Goal: Information Seeking & Learning: Learn about a topic

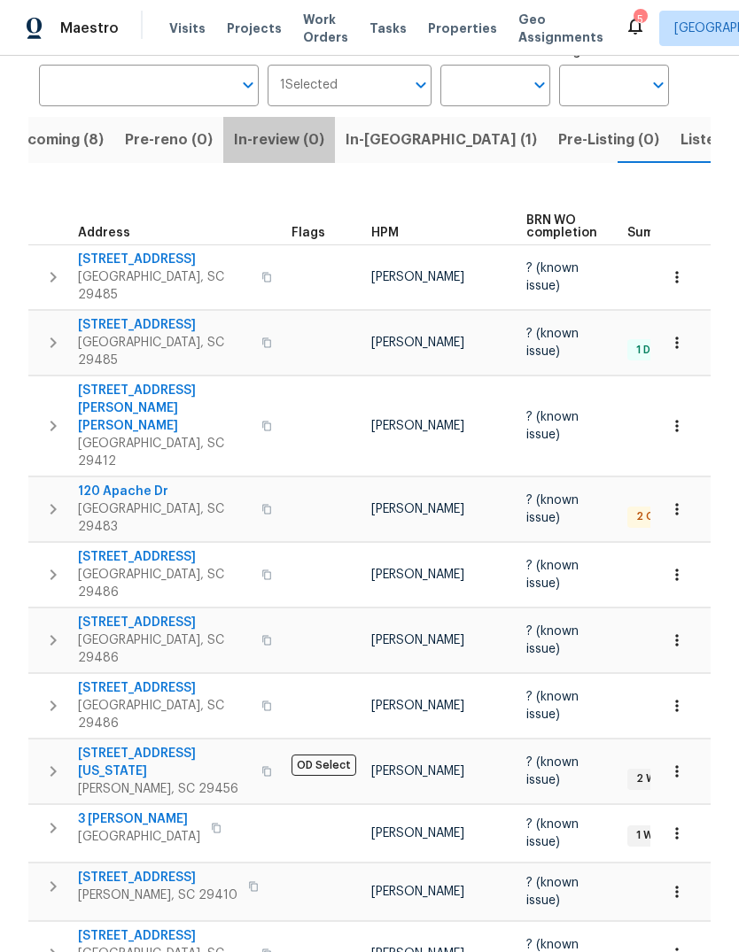
click at [680, 134] on span "Listed (6)" at bounding box center [713, 140] width 67 height 25
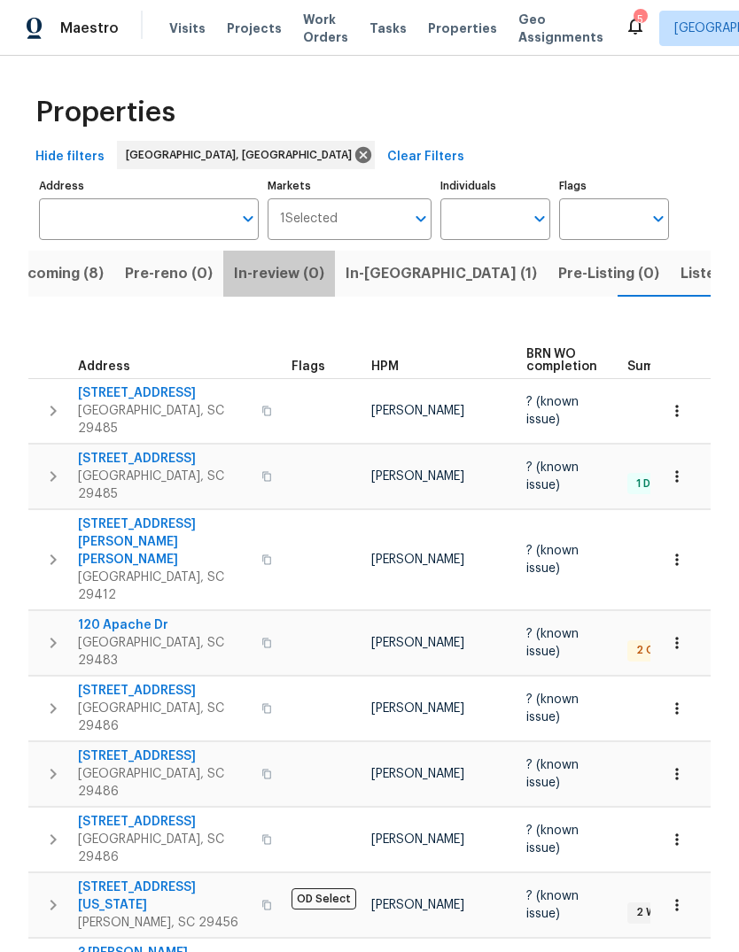
click at [43, 285] on span "Upcoming (8)" at bounding box center [56, 273] width 96 height 25
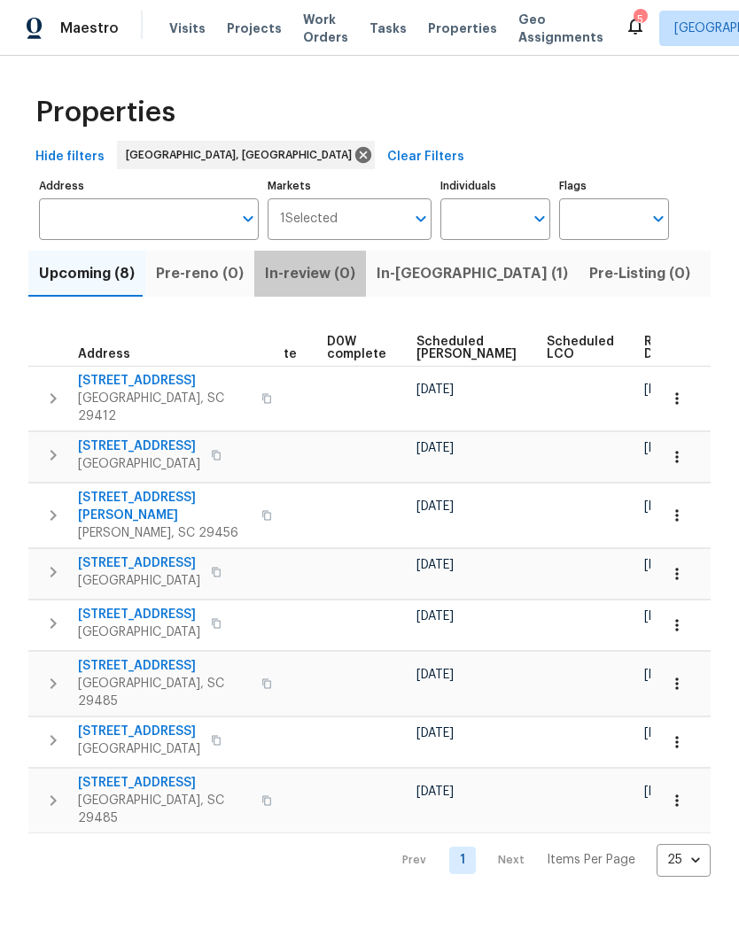
scroll to position [0, 462]
click at [645, 345] on span "Ready Date" at bounding box center [664, 348] width 39 height 25
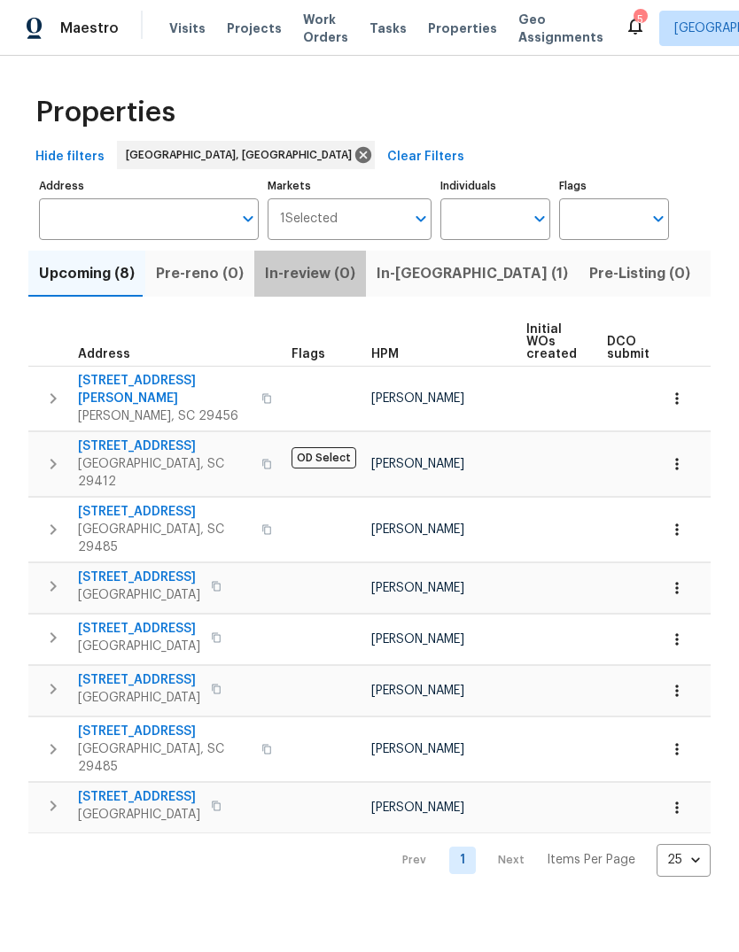
click at [120, 380] on span "[STREET_ADDRESS][PERSON_NAME]" at bounding box center [164, 389] width 173 height 35
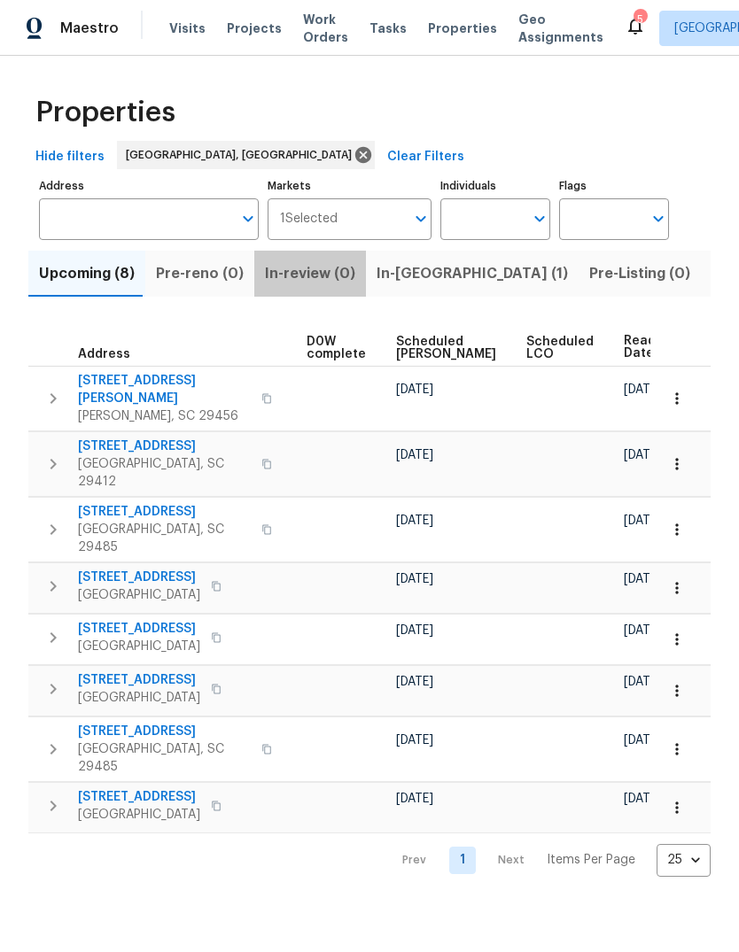
scroll to position [0, 165]
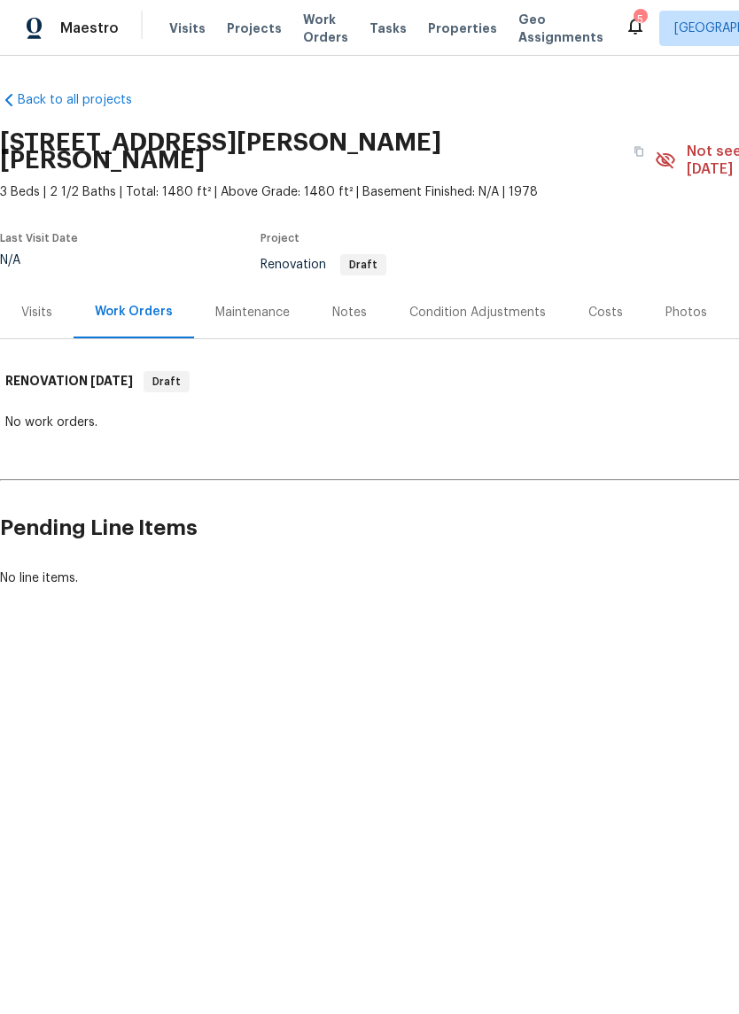
click at [594, 306] on div "Costs" at bounding box center [605, 312] width 77 height 52
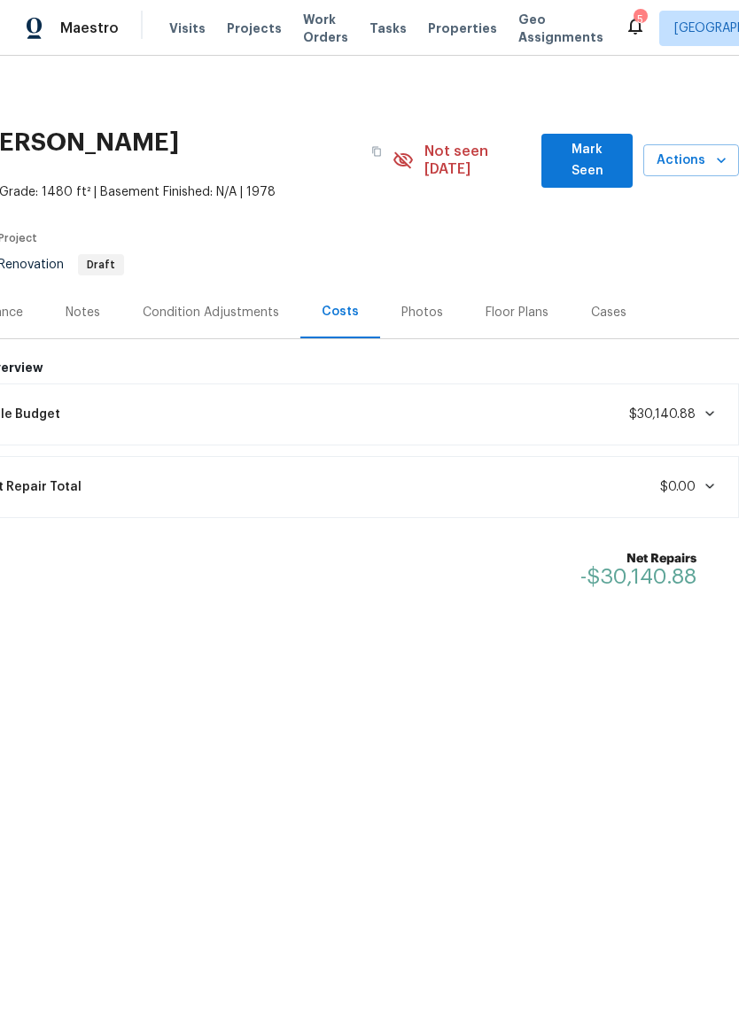
scroll to position [0, 262]
click at [590, 165] on button "Mark Seen" at bounding box center [586, 161] width 91 height 54
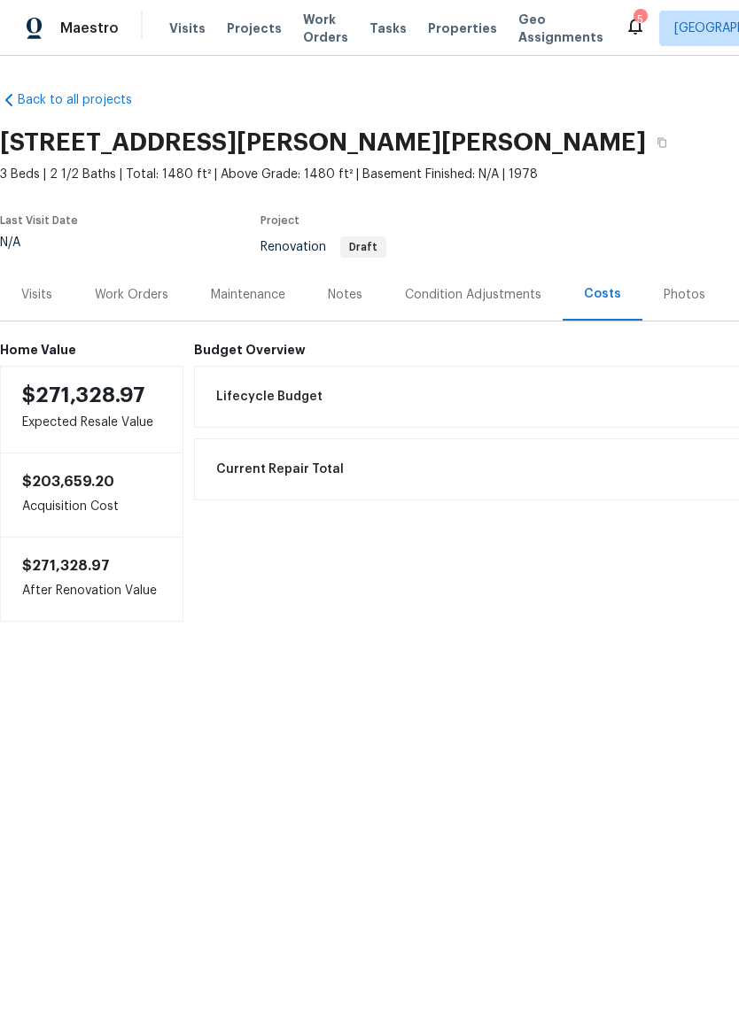
scroll to position [0, 0]
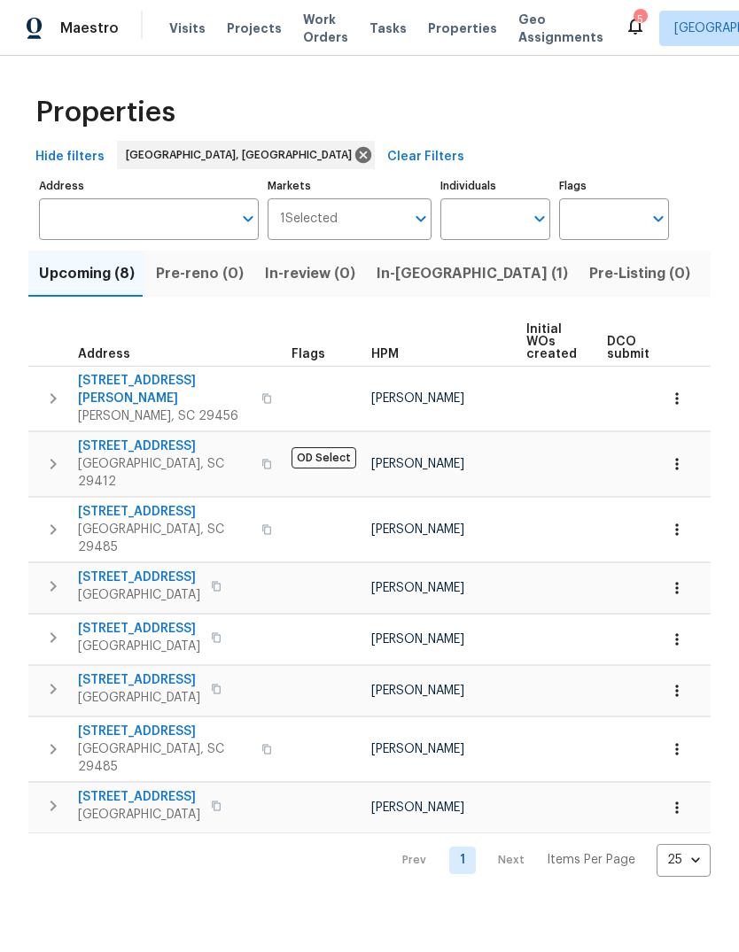
click at [163, 569] on span "2876 Colonnade Dr" at bounding box center [139, 578] width 122 height 18
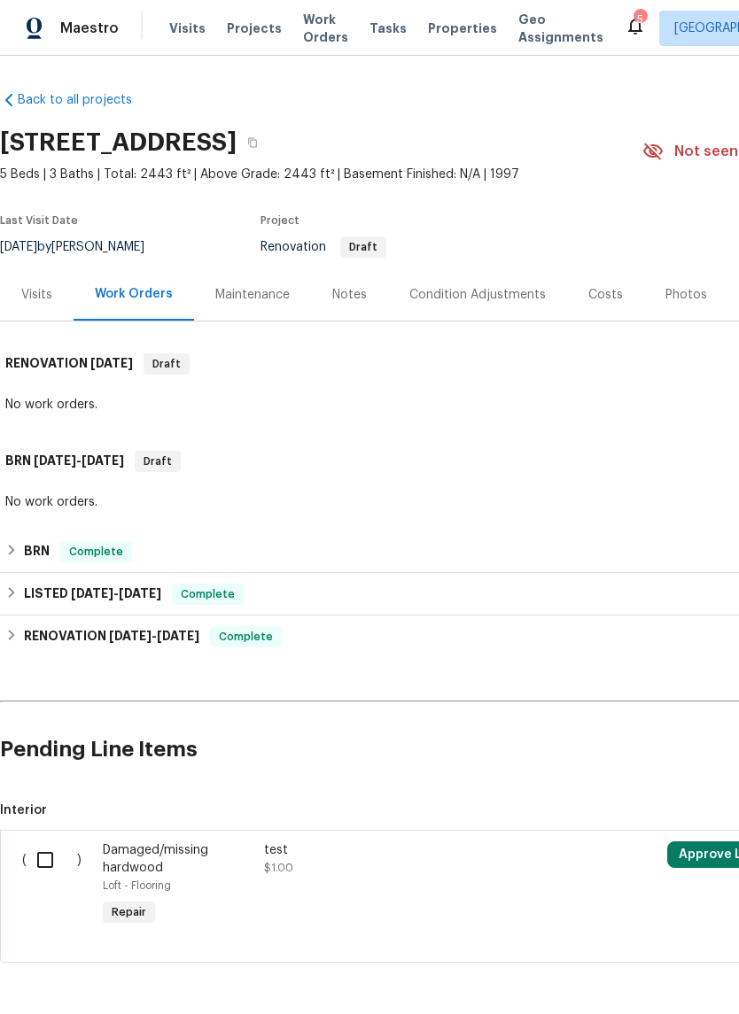
click at [612, 303] on div "Costs" at bounding box center [605, 295] width 35 height 18
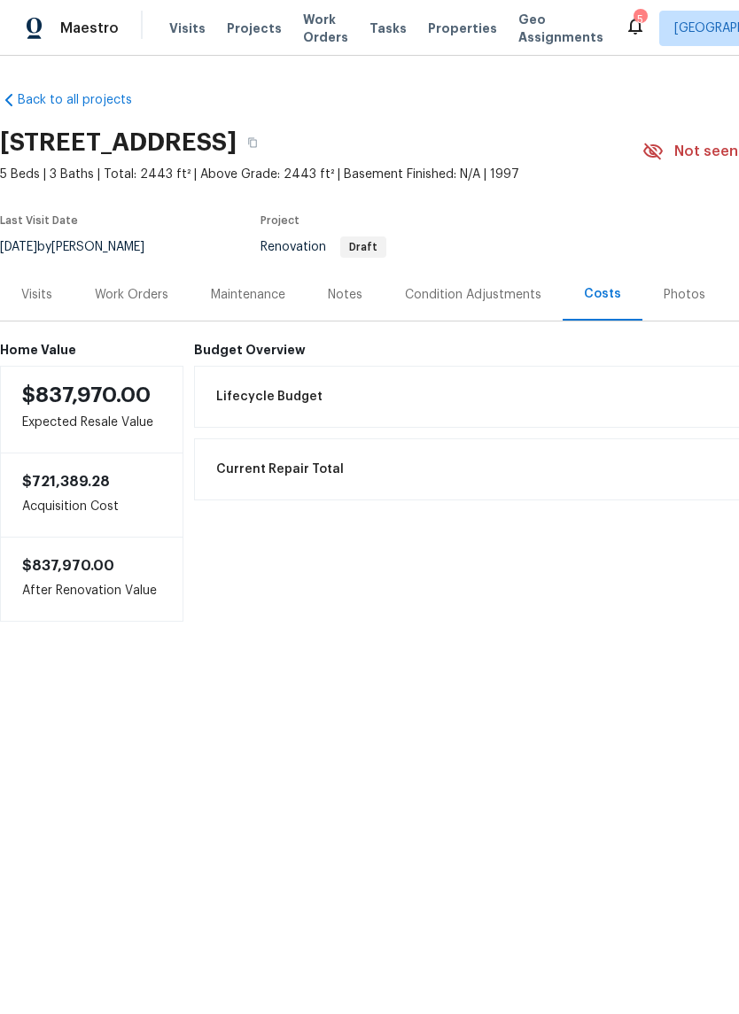
click at [487, 290] on div "Condition Adjustments" at bounding box center [473, 295] width 136 height 18
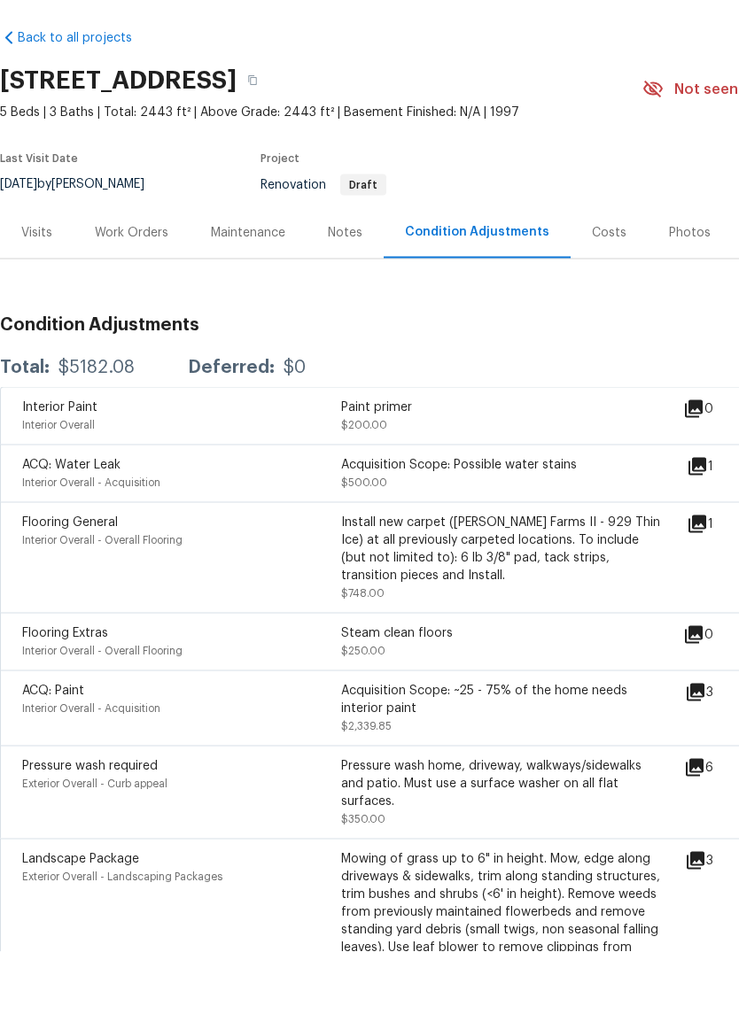
click at [260, 286] on div "Maintenance" at bounding box center [248, 295] width 74 height 18
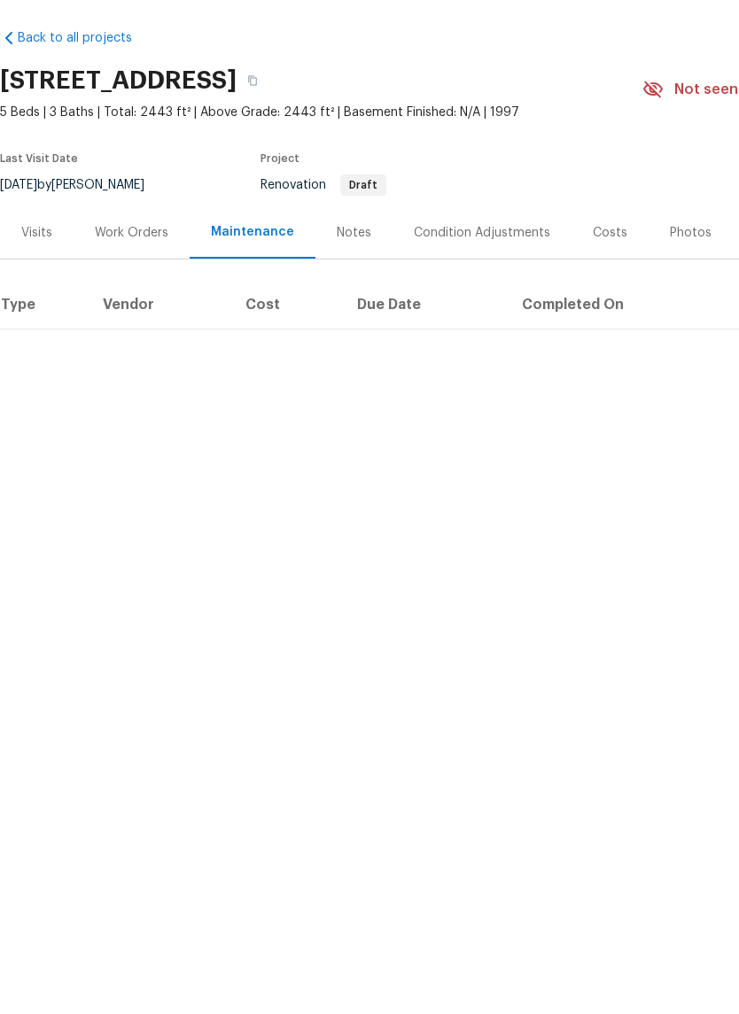
click at [155, 286] on div "Work Orders" at bounding box center [132, 295] width 74 height 18
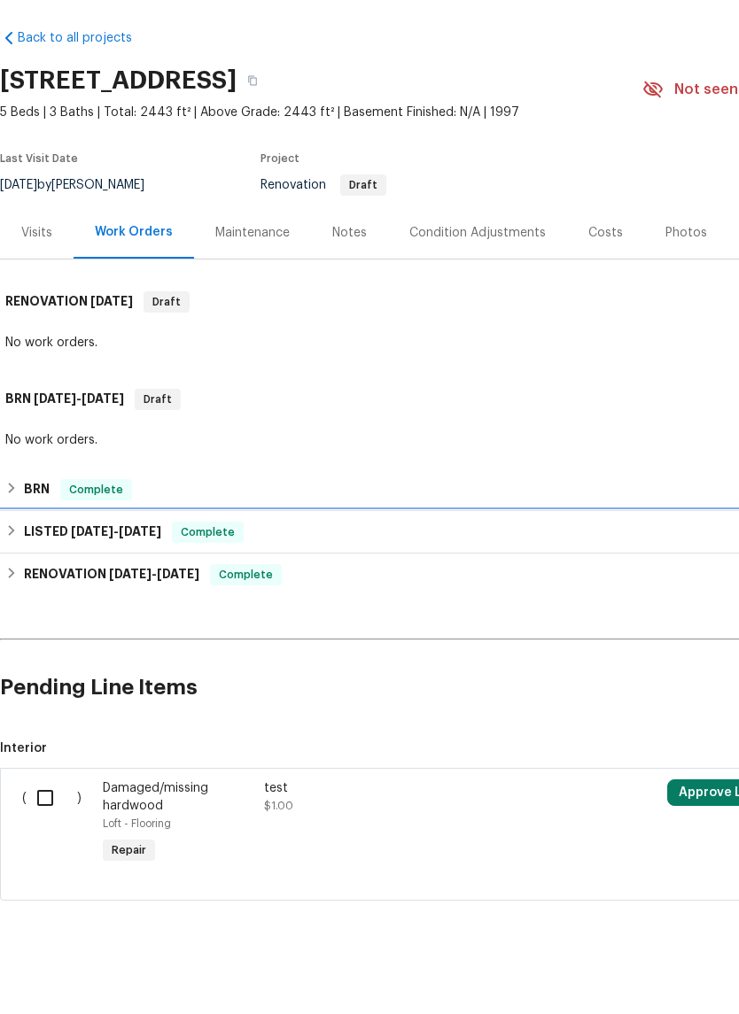
click at [151, 587] on span "7/24/23" at bounding box center [140, 593] width 43 height 12
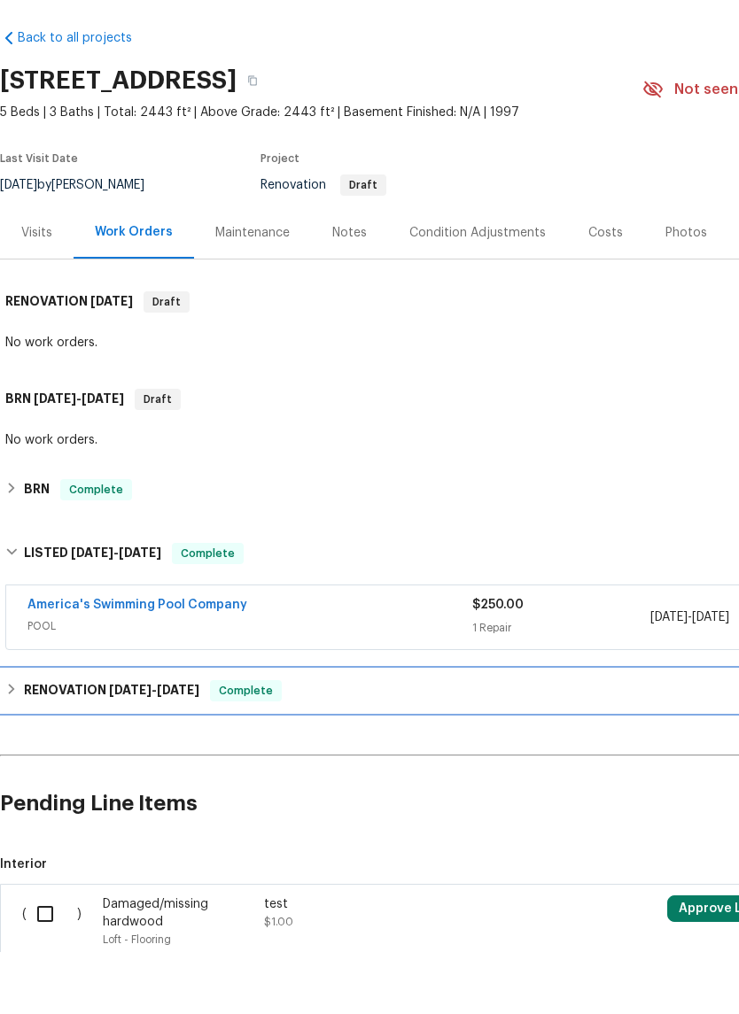
click at [175, 742] on h6 "RENOVATION 6/14/23 - 7/8/23" at bounding box center [111, 752] width 175 height 21
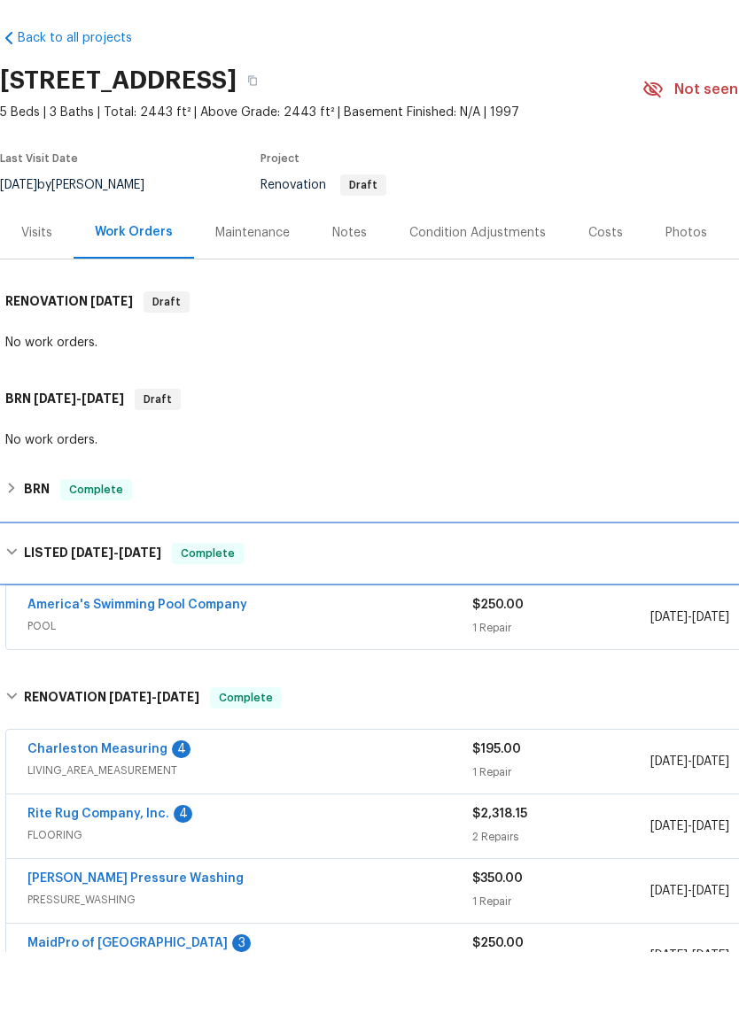
click at [108, 587] on div "LISTED 7/20/23 - 7/24/23 Complete" at bounding box center [500, 615] width 1001 height 57
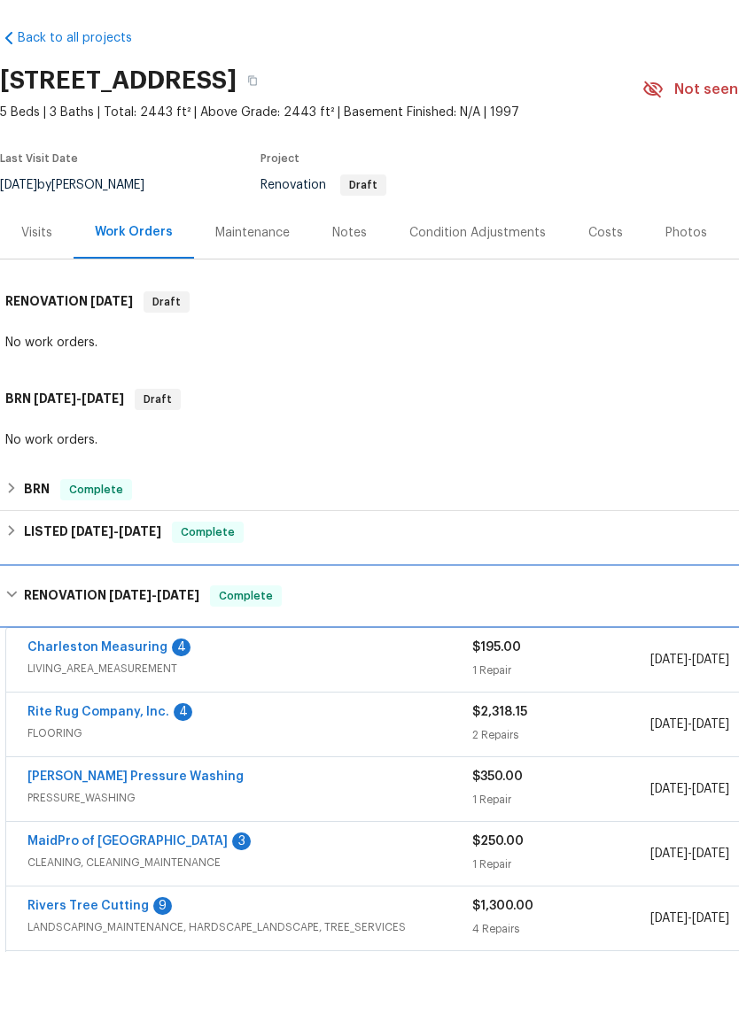
click at [155, 630] on div "RENOVATION 6/14/23 - 7/8/23 Complete" at bounding box center [500, 658] width 1001 height 57
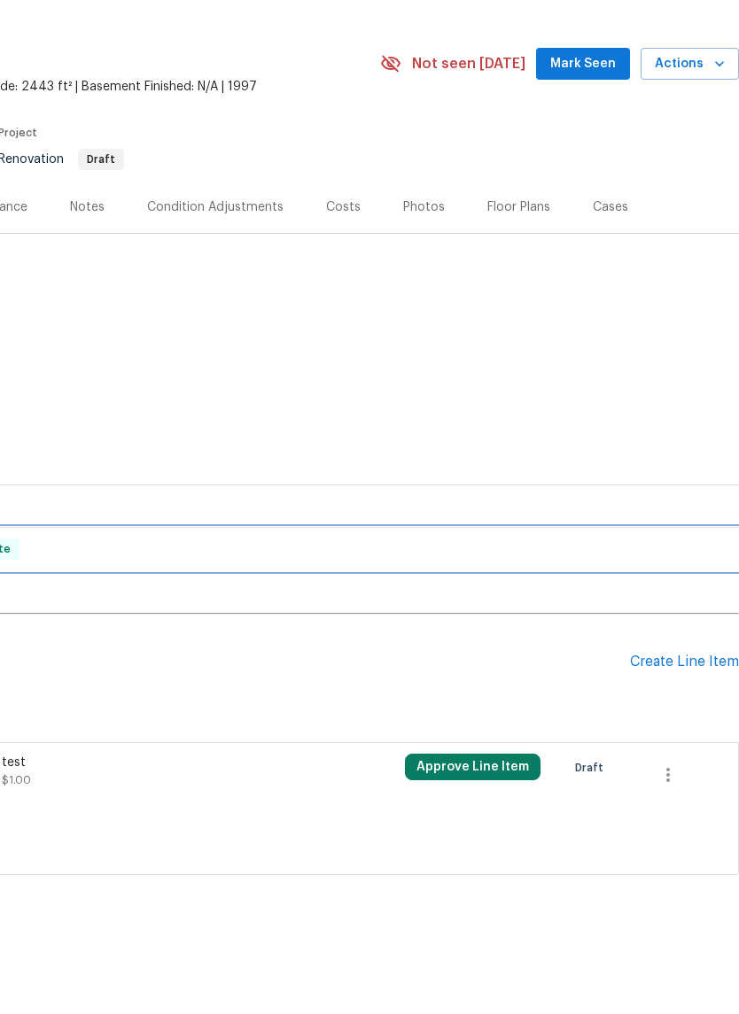
scroll to position [26, 262]
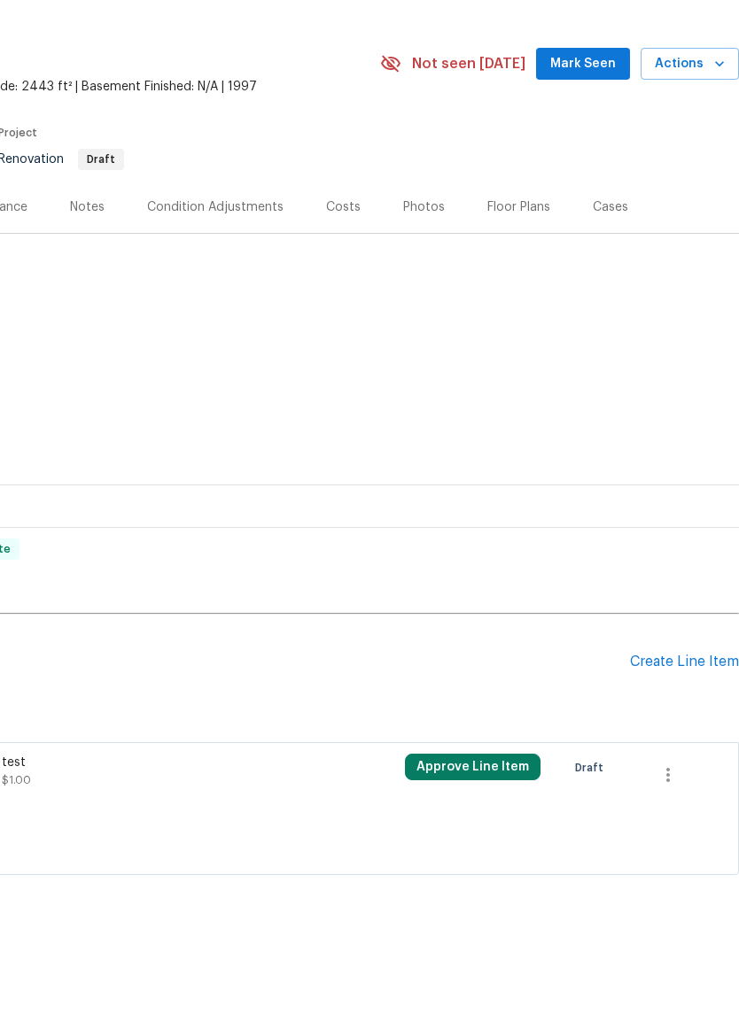
click at [580, 115] on span "Mark Seen" at bounding box center [583, 126] width 66 height 22
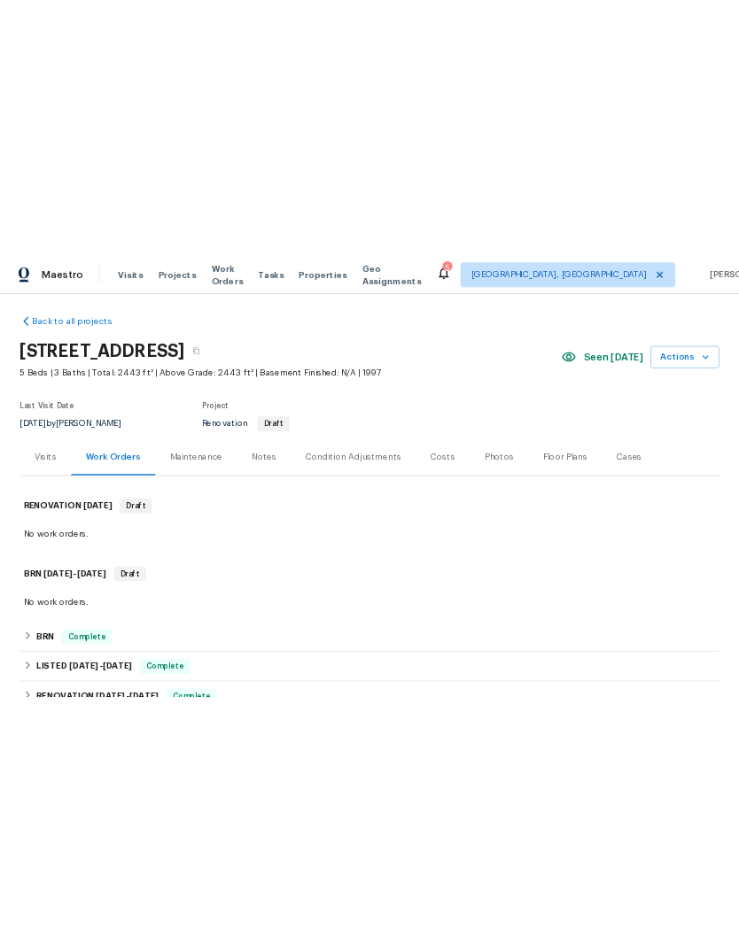
scroll to position [0, 0]
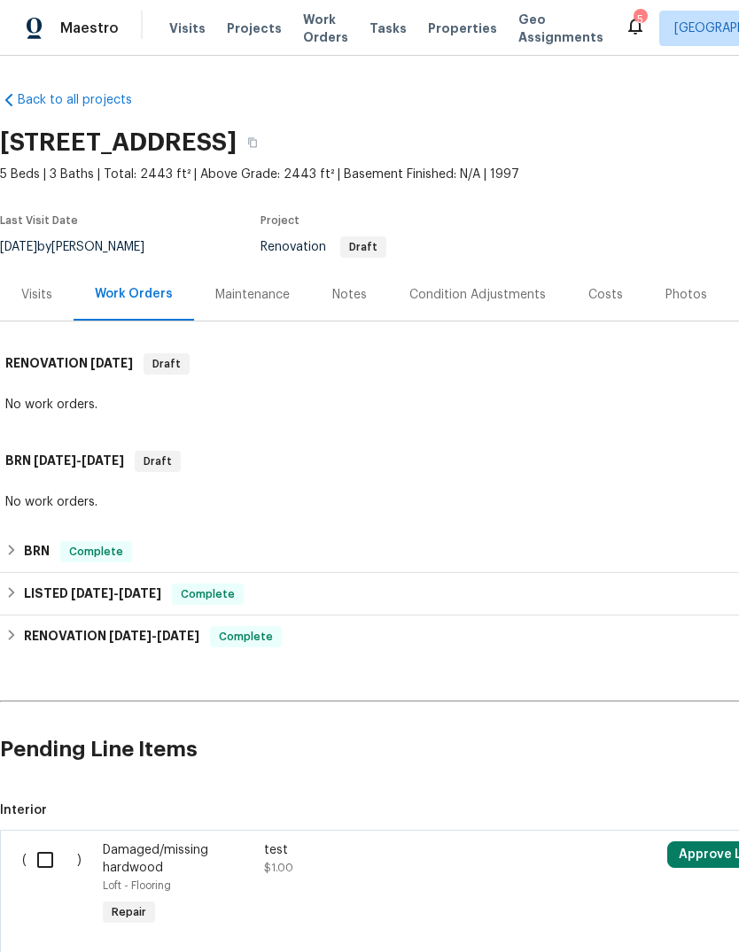
click at [438, 26] on span "Properties" at bounding box center [462, 28] width 69 height 18
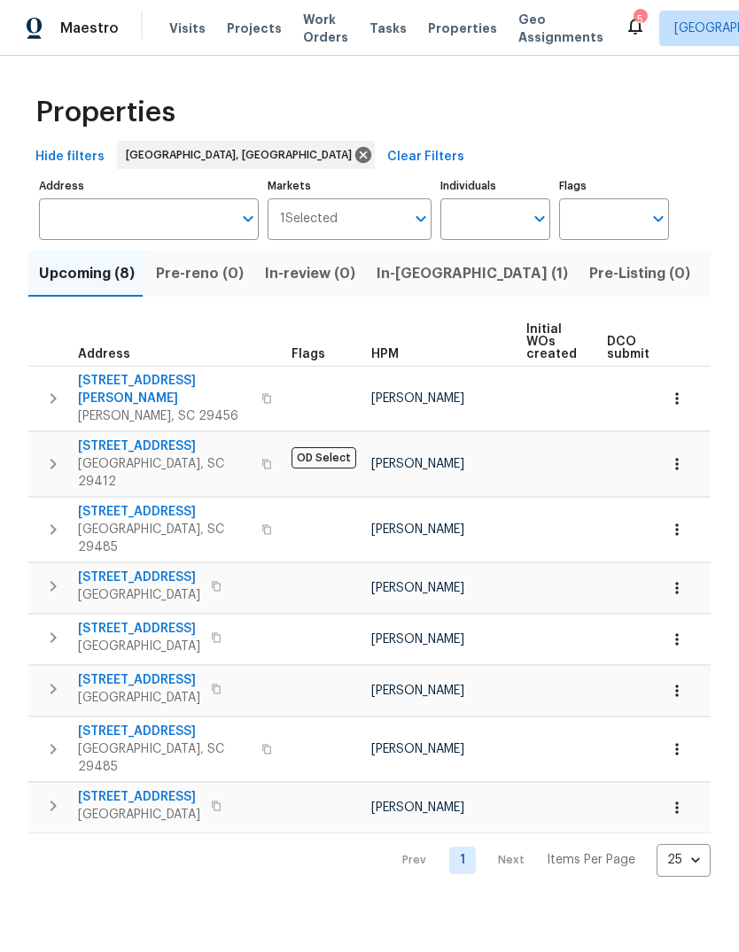
click at [146, 375] on span "[STREET_ADDRESS][PERSON_NAME]" at bounding box center [164, 389] width 173 height 35
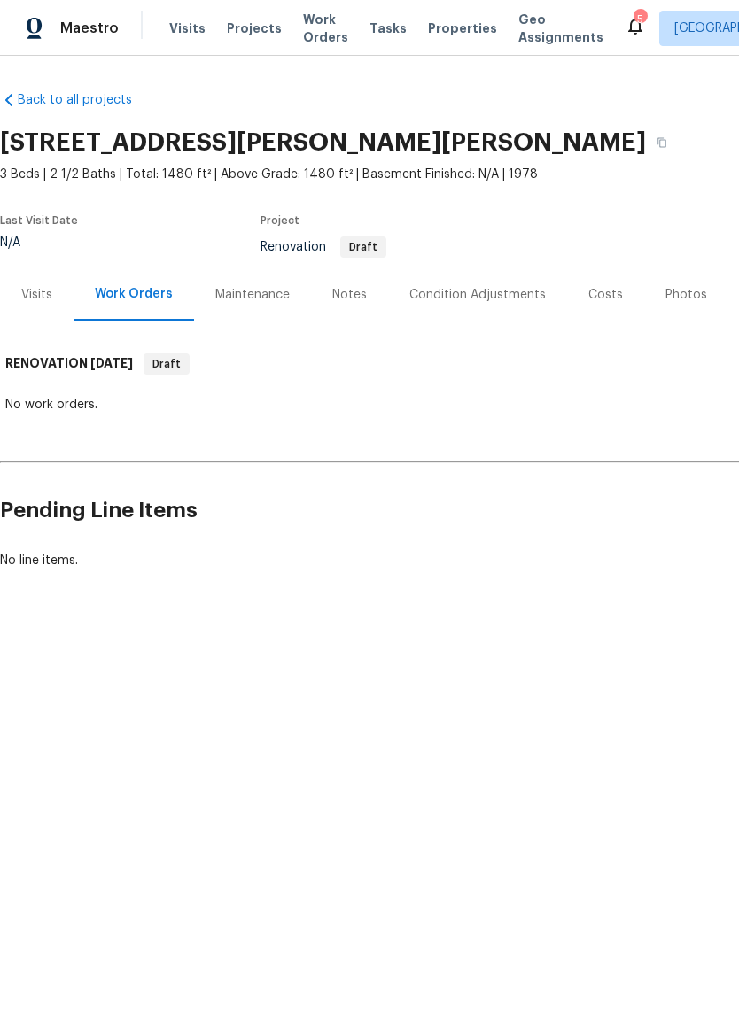
click at [611, 299] on div "Costs" at bounding box center [605, 295] width 35 height 18
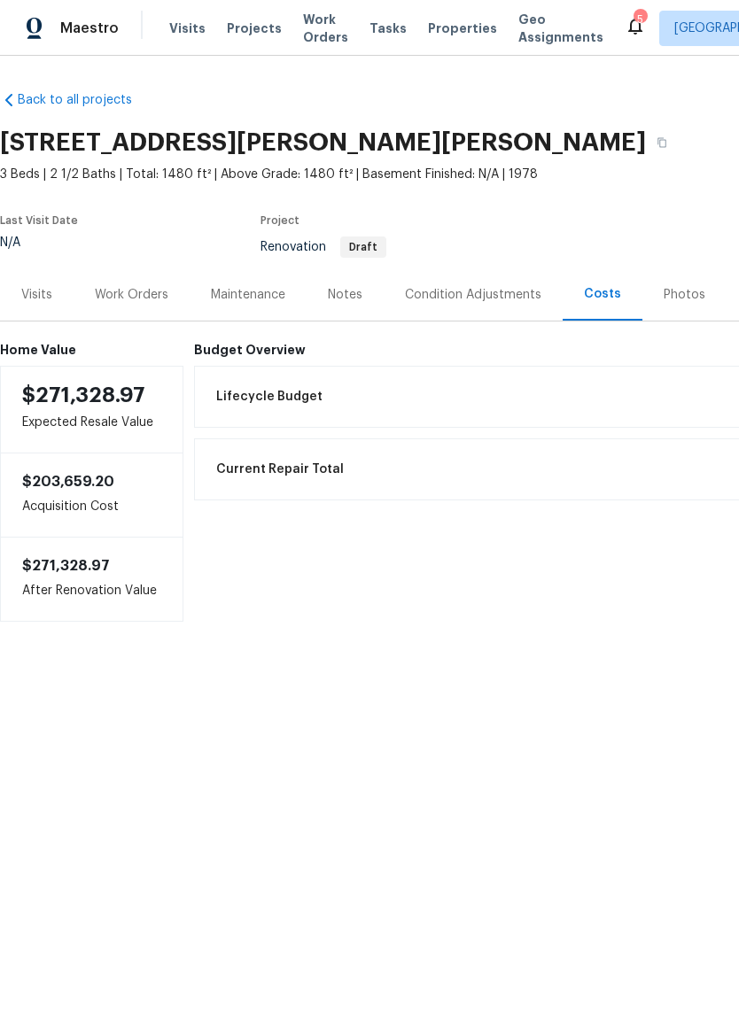
click at [151, 296] on div "Work Orders" at bounding box center [132, 295] width 74 height 18
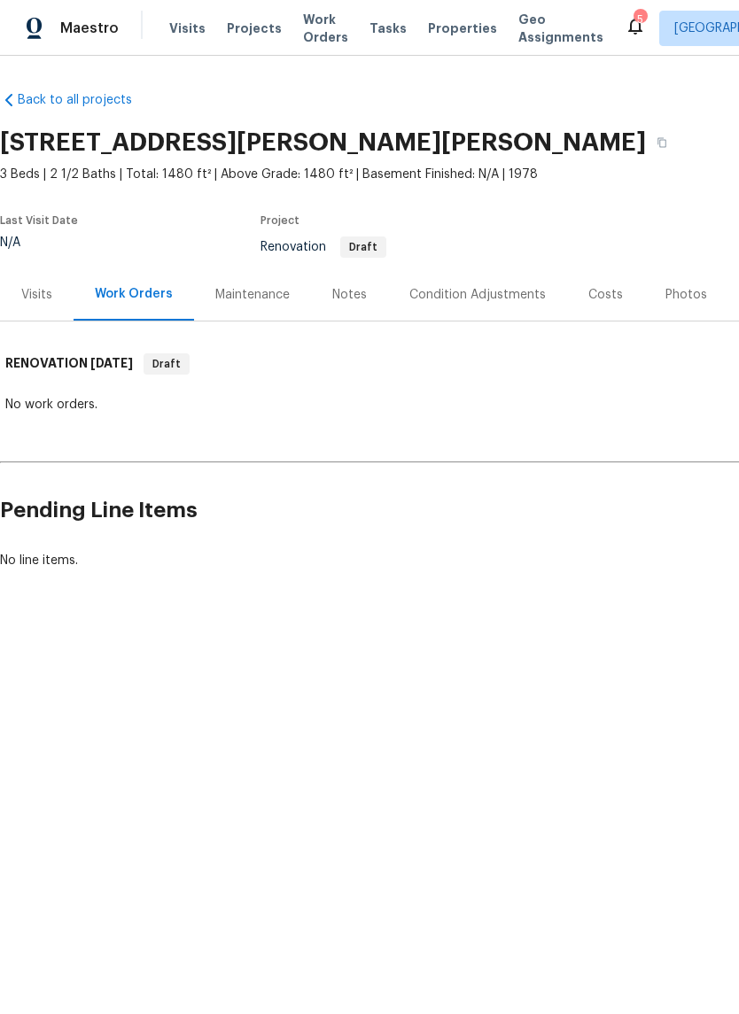
click at [464, 52] on div "Maestro Visits Projects Work Orders Tasks Properties Geo Assignments 5 [GEOGRAP…" at bounding box center [369, 28] width 739 height 56
click at [428, 29] on span "Properties" at bounding box center [462, 28] width 69 height 18
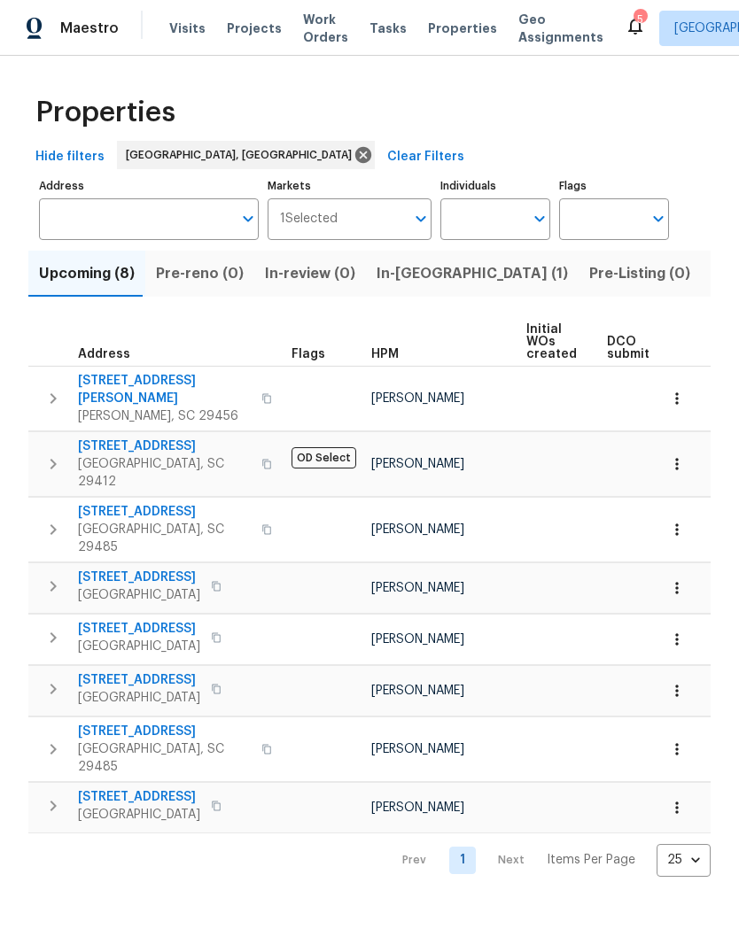
click at [153, 385] on span "[STREET_ADDRESS][PERSON_NAME]" at bounding box center [164, 389] width 173 height 35
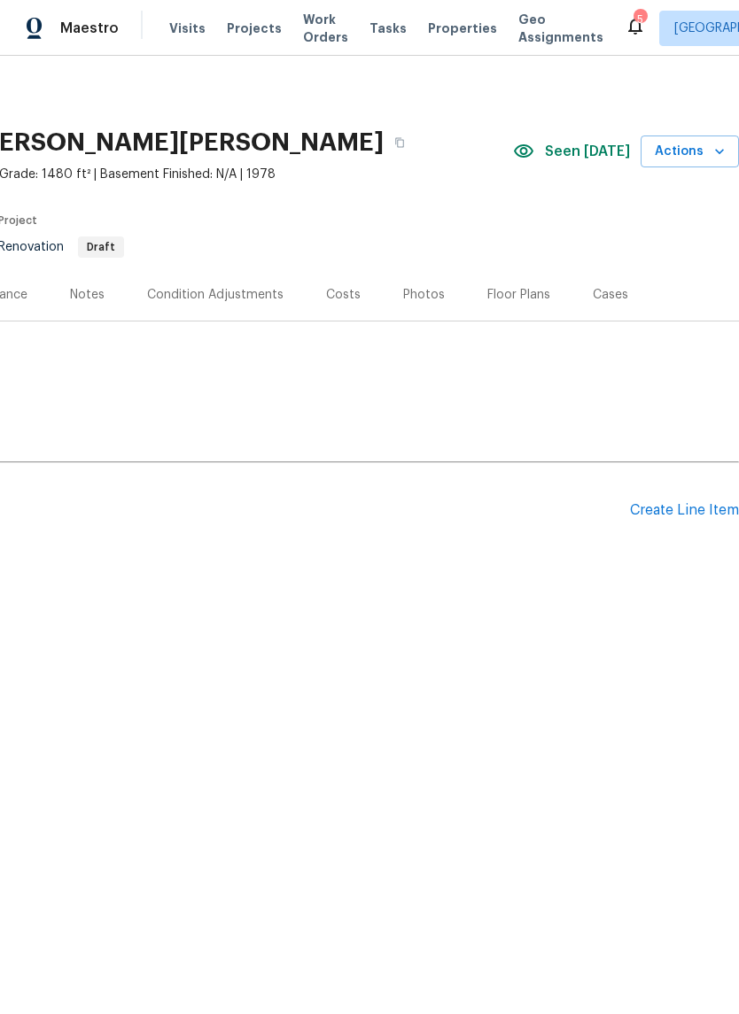
scroll to position [0, 262]
click at [318, 309] on div "Costs" at bounding box center [343, 294] width 77 height 52
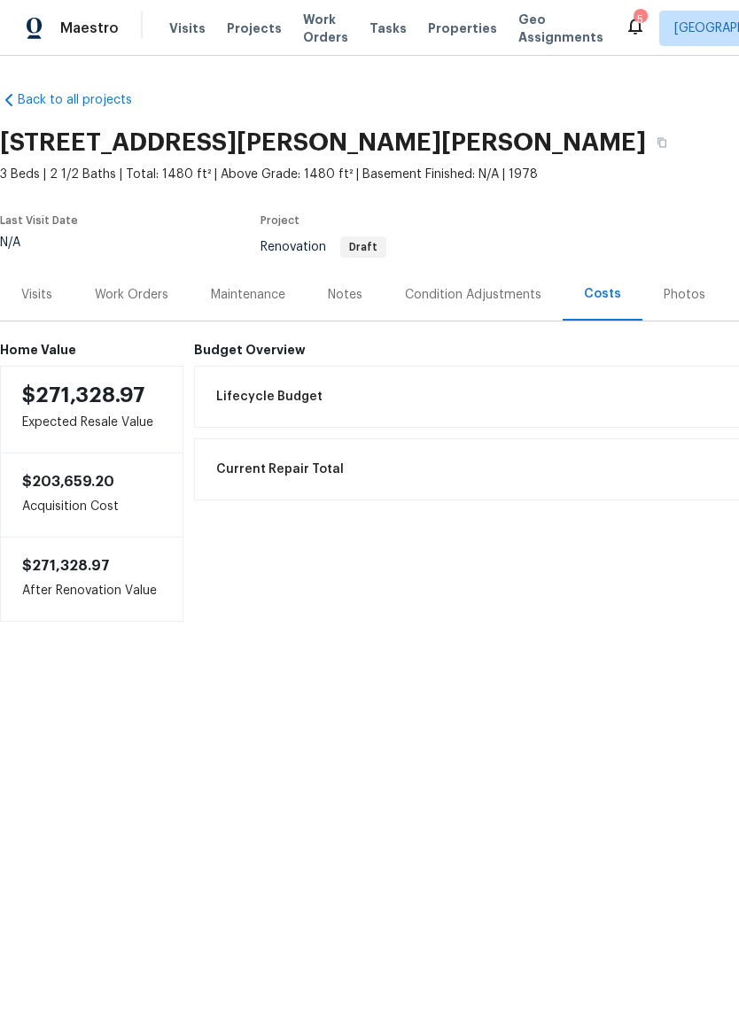
click at [441, 35] on span "Properties" at bounding box center [462, 28] width 69 height 18
